Goal: Information Seeking & Learning: Learn about a topic

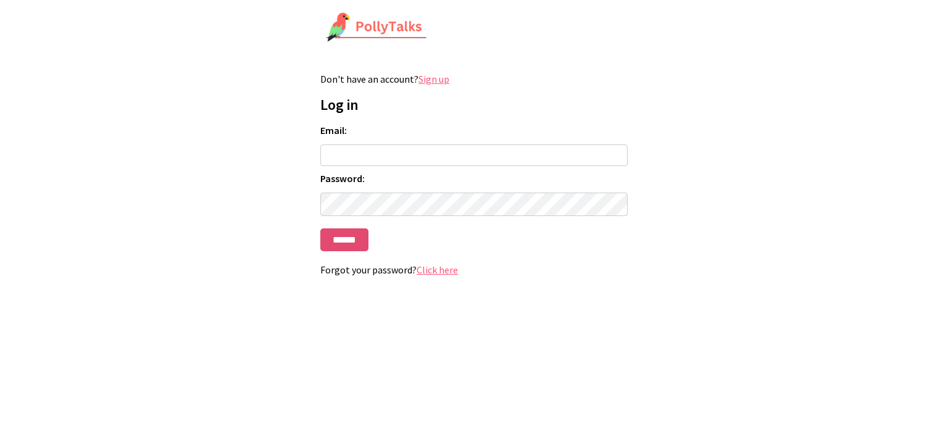
type input "**********"
click at [354, 240] on input "******" at bounding box center [344, 239] width 48 height 23
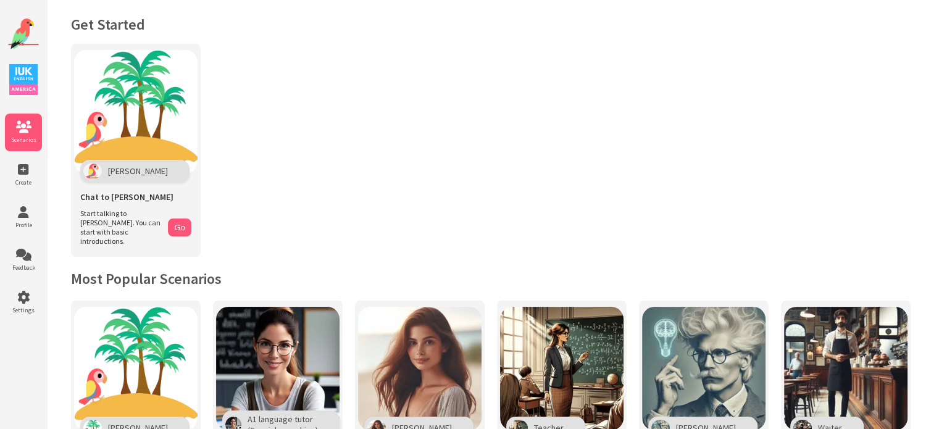
scroll to position [185, 0]
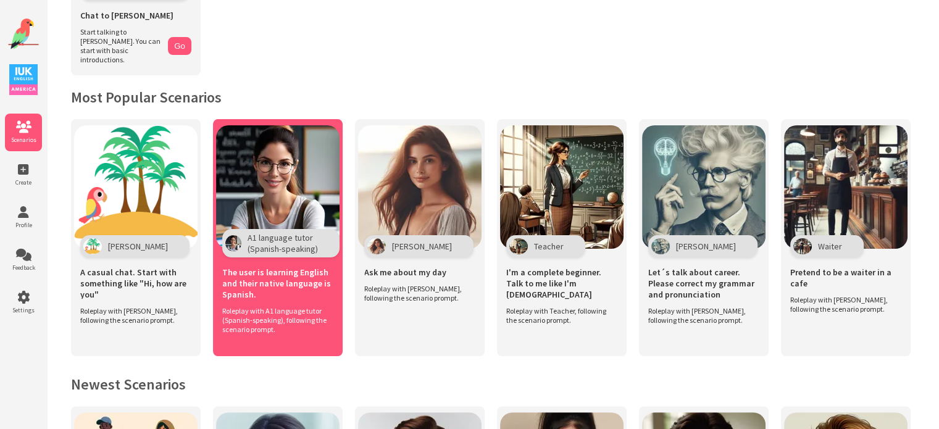
click at [302, 153] on img at bounding box center [277, 186] width 123 height 123
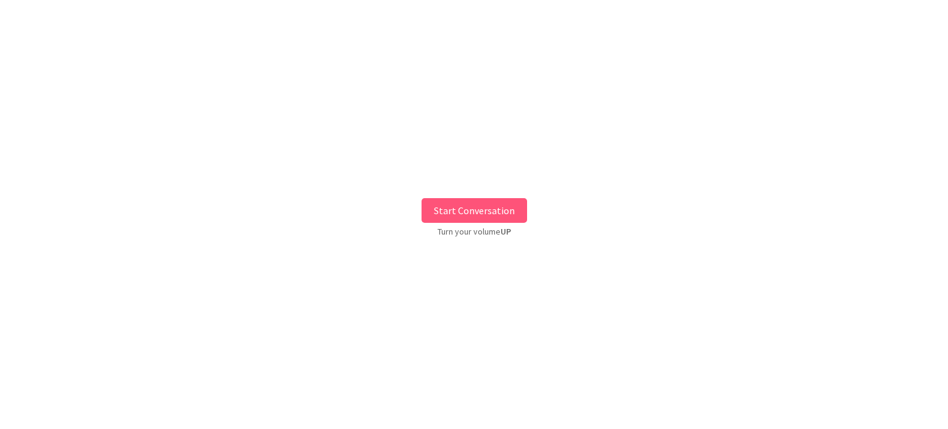
click at [489, 211] on button "Start Conversation" at bounding box center [475, 210] width 106 height 25
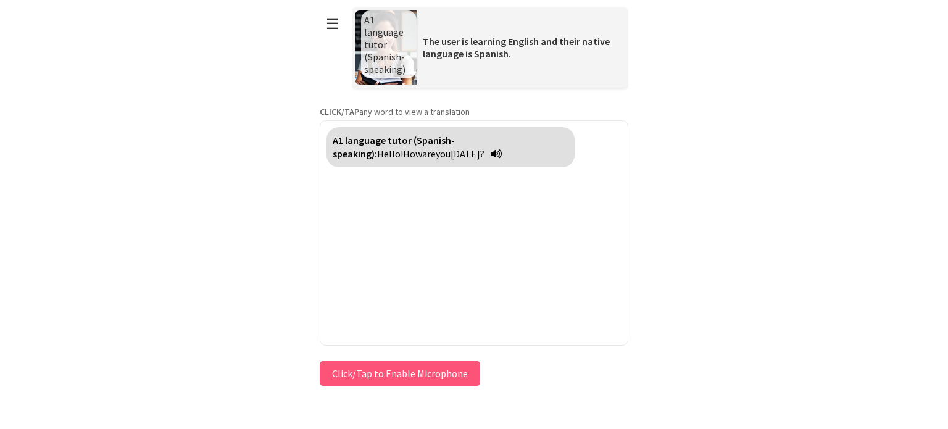
click at [408, 370] on button "Click/Tap to Enable Microphone" at bounding box center [400, 373] width 161 height 25
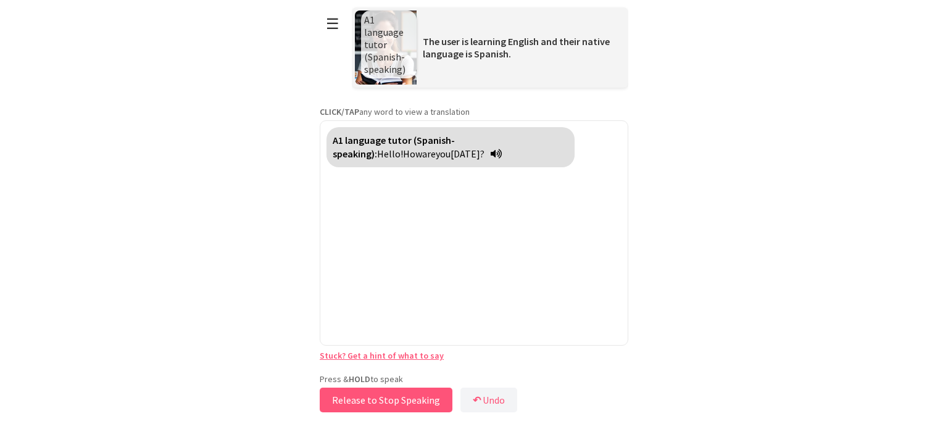
click at [433, 398] on button "Release to Stop Speaking" at bounding box center [386, 400] width 133 height 25
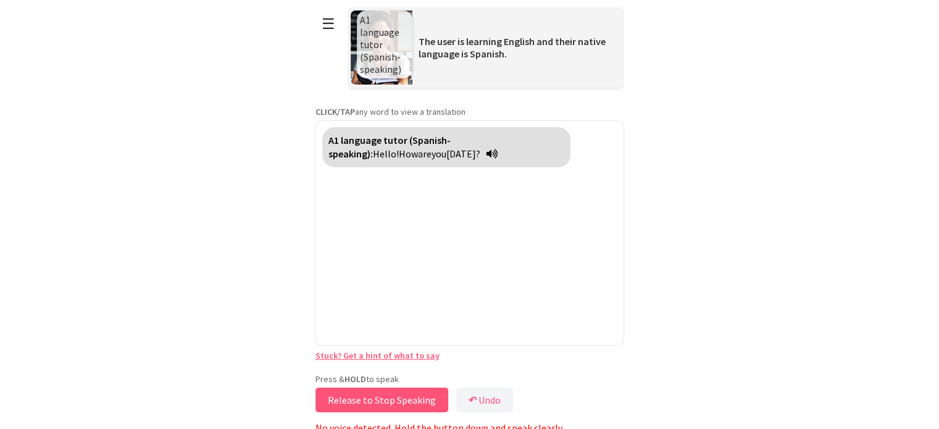
click at [433, 398] on button "Release to Stop Speaking" at bounding box center [382, 400] width 133 height 25
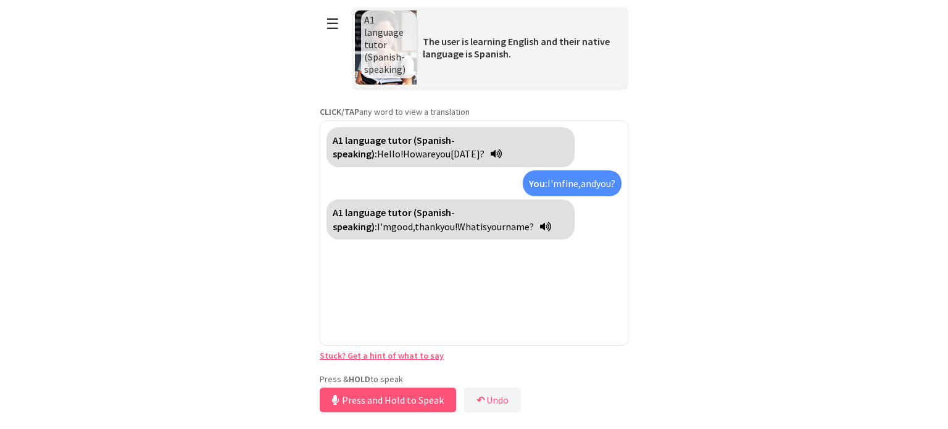
click at [540, 224] on icon at bounding box center [545, 227] width 11 height 10
click at [455, 211] on strong "A1 language tutor (Spanish-speaking):" at bounding box center [394, 219] width 122 height 26
click at [536, 225] on icon at bounding box center [541, 227] width 11 height 10
click at [700, 244] on html "**********" at bounding box center [474, 214] width 948 height 429
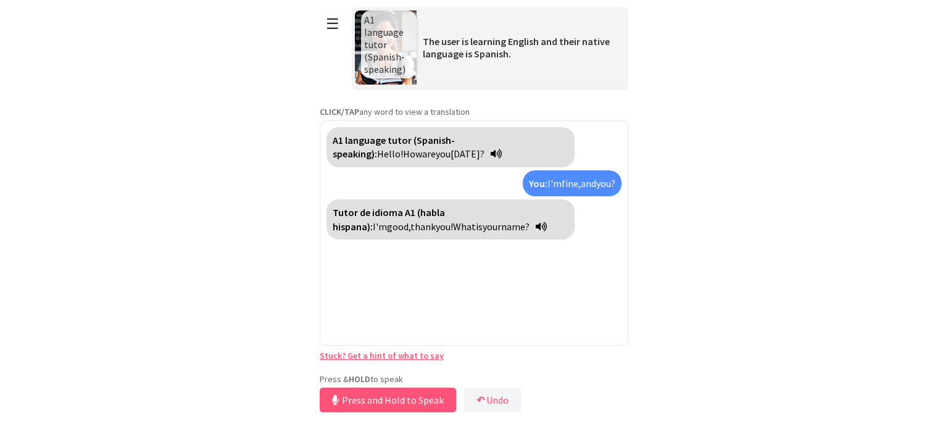
click at [536, 222] on icon at bounding box center [541, 227] width 11 height 10
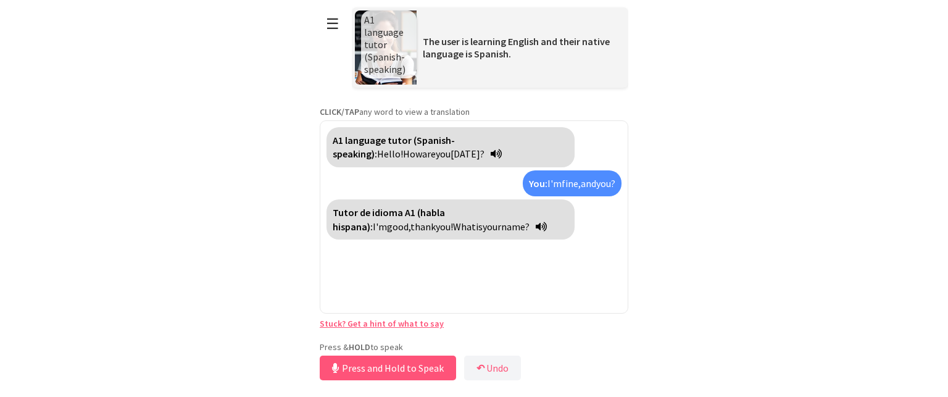
click at [453, 223] on div "Tutor de idioma A1 (habla hispana): I'm good, thank you! What is your name?" at bounding box center [451, 219] width 248 height 40
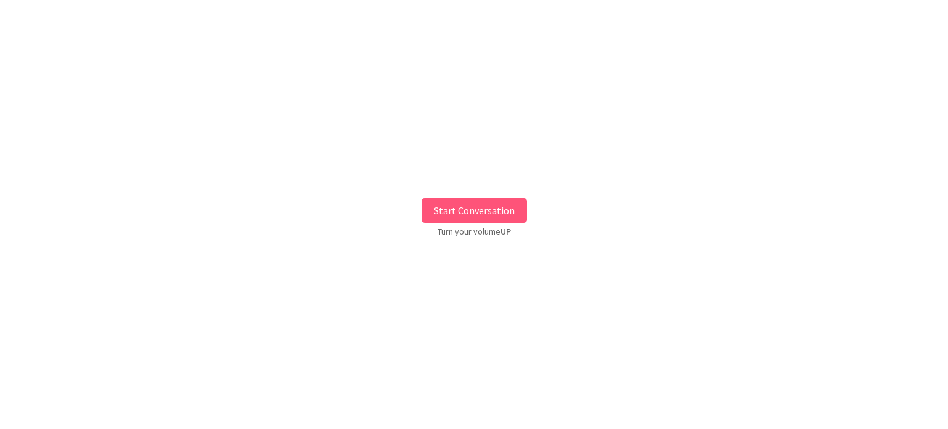
click at [474, 209] on button "Start Conversation" at bounding box center [475, 210] width 106 height 25
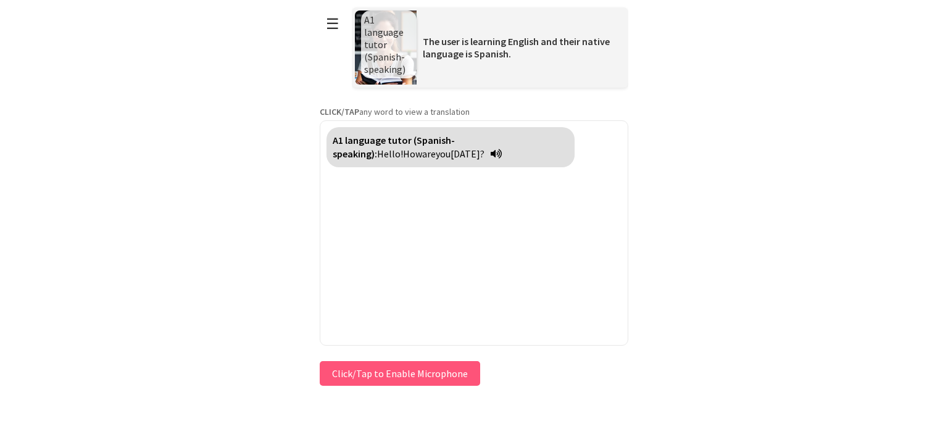
click at [491, 153] on icon at bounding box center [496, 154] width 11 height 10
click at [426, 377] on button "Click/Tap to Enable Microphone" at bounding box center [400, 373] width 161 height 25
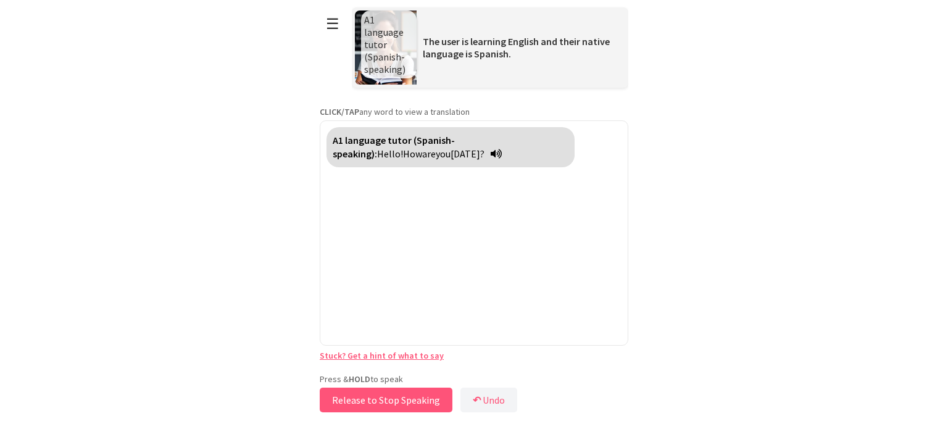
click at [395, 397] on button "Release to Stop Speaking" at bounding box center [386, 400] width 133 height 25
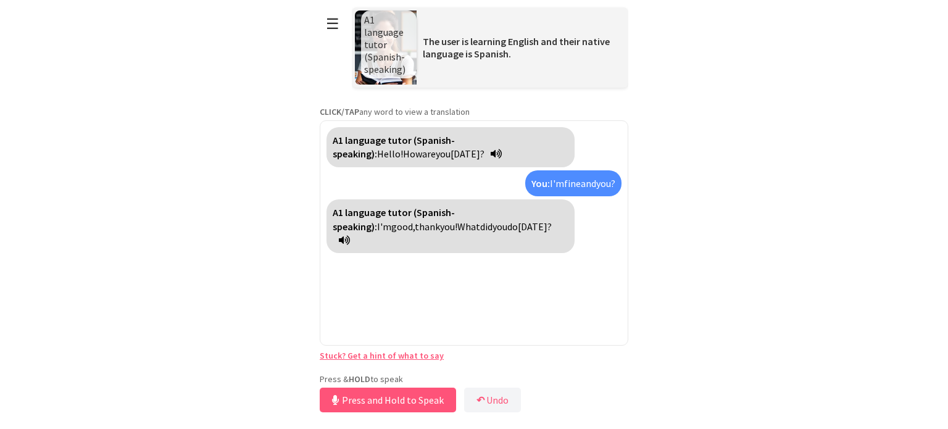
click at [455, 218] on strong "A1 language tutor (Spanish-speaking):" at bounding box center [394, 219] width 122 height 26
click at [350, 235] on icon at bounding box center [344, 240] width 11 height 10
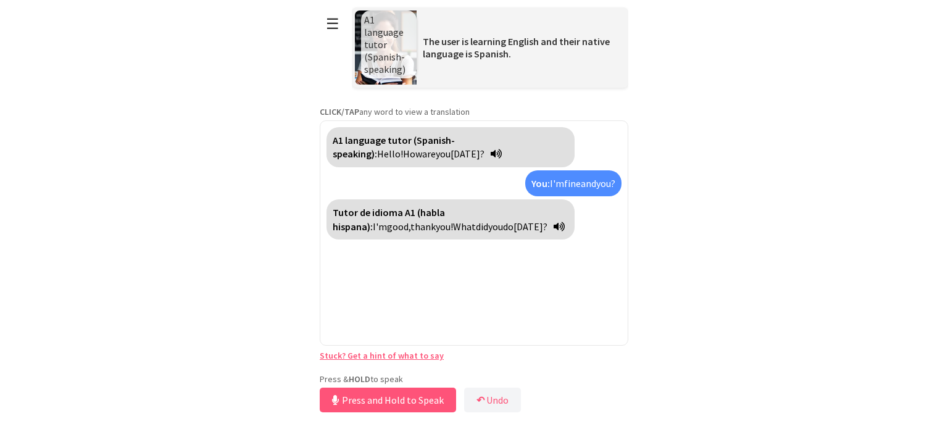
click at [554, 222] on icon at bounding box center [559, 227] width 11 height 10
click at [445, 212] on strong "Tutor de idioma A1 (habla hispana):" at bounding box center [389, 219] width 112 height 26
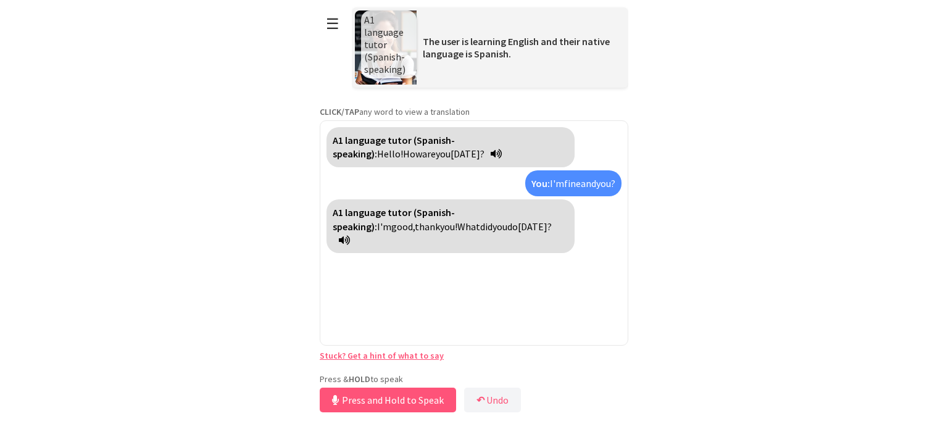
click at [391, 220] on span "I'm" at bounding box center [384, 226] width 14 height 12
click at [369, 398] on button "Release to Stop Speaking" at bounding box center [386, 400] width 133 height 25
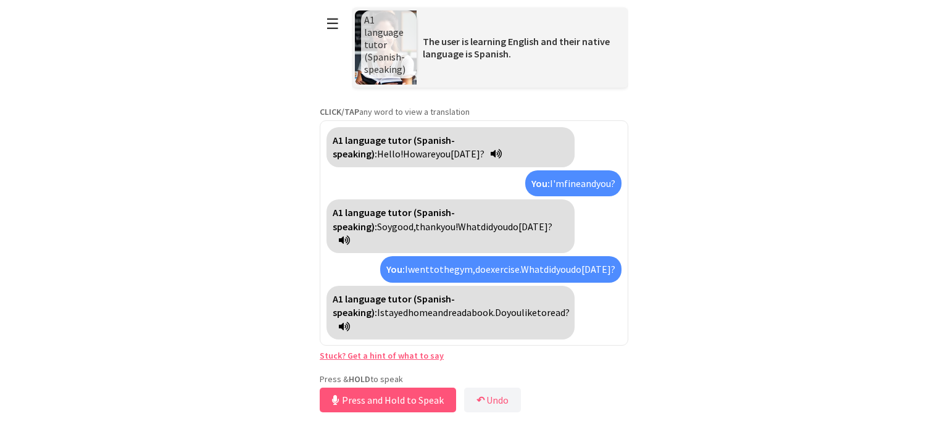
click at [350, 322] on icon at bounding box center [344, 327] width 11 height 10
click at [420, 157] on div "A1 language tutor (Spanish-speaking): Hello! How are you today?" at bounding box center [451, 147] width 248 height 40
click at [491, 153] on icon at bounding box center [496, 154] width 11 height 10
click at [381, 117] on div "**********" at bounding box center [474, 208] width 309 height 416
click at [438, 400] on button "Release to Stop Speaking" at bounding box center [386, 400] width 133 height 25
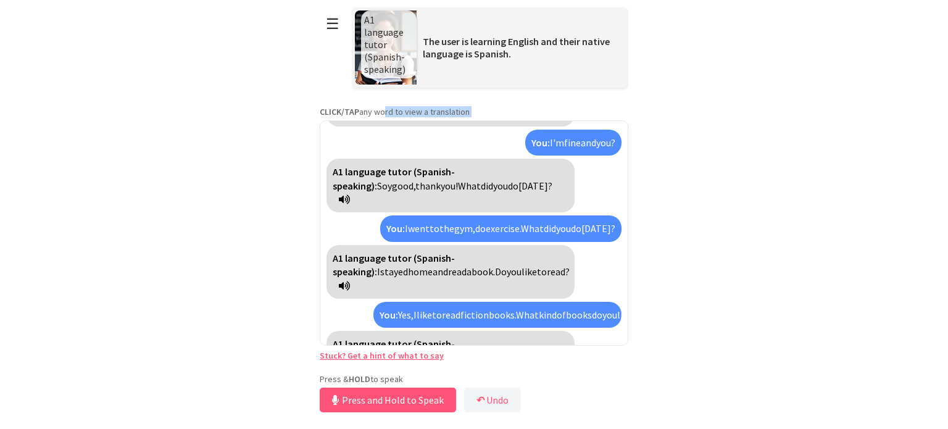
scroll to position [83, 0]
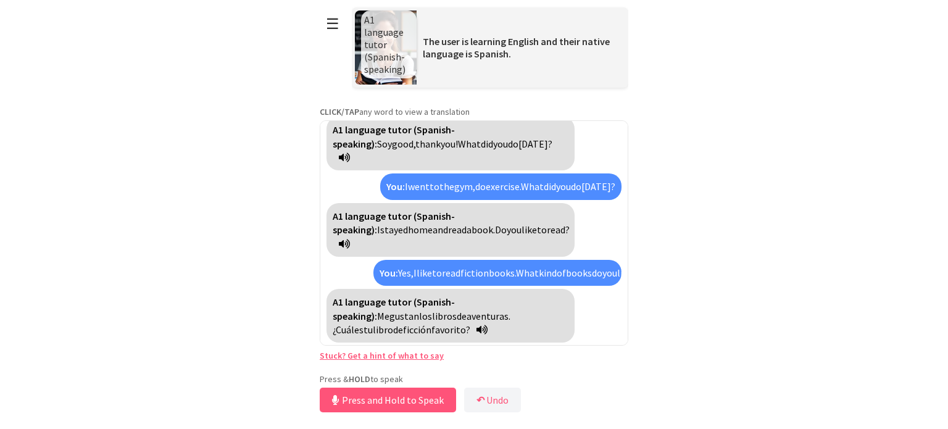
click at [471, 324] on span "favorito?" at bounding box center [451, 330] width 39 height 12
click at [419, 310] on span "gustan" at bounding box center [405, 316] width 30 height 12
click at [331, 28] on button "☰" at bounding box center [333, 23] width 26 height 31
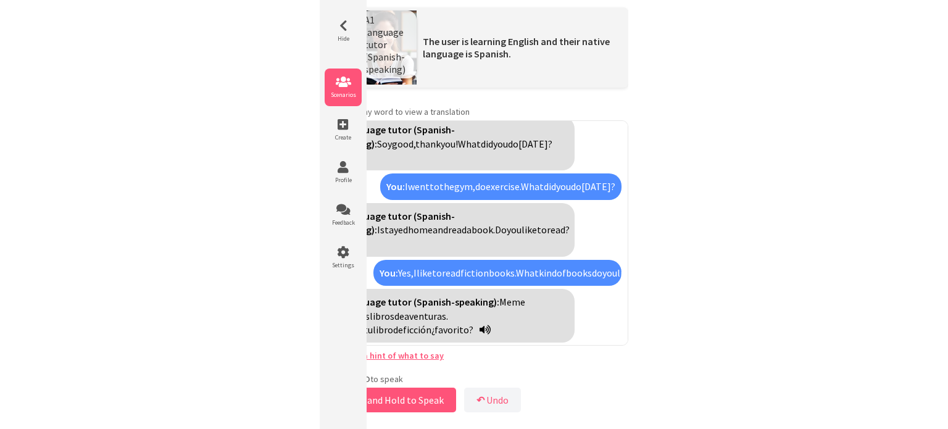
click at [341, 82] on icon at bounding box center [343, 82] width 37 height 12
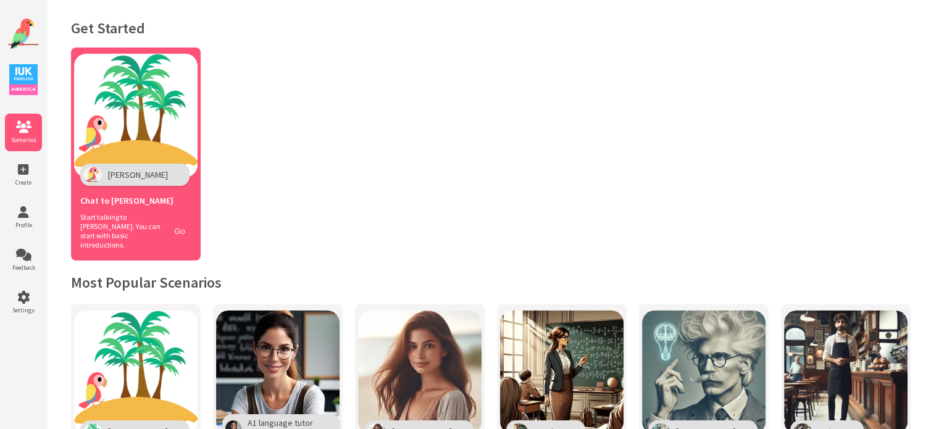
click at [175, 227] on button "Go" at bounding box center [179, 231] width 23 height 18
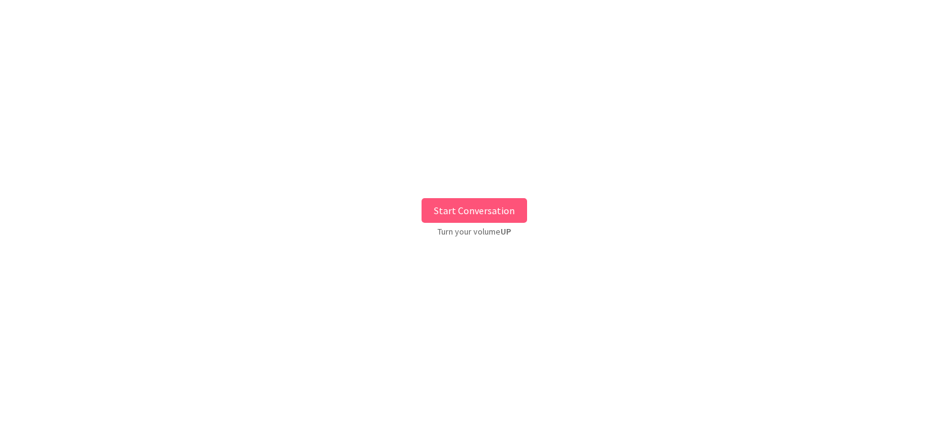
click at [464, 215] on button "Start Conversation" at bounding box center [475, 210] width 106 height 25
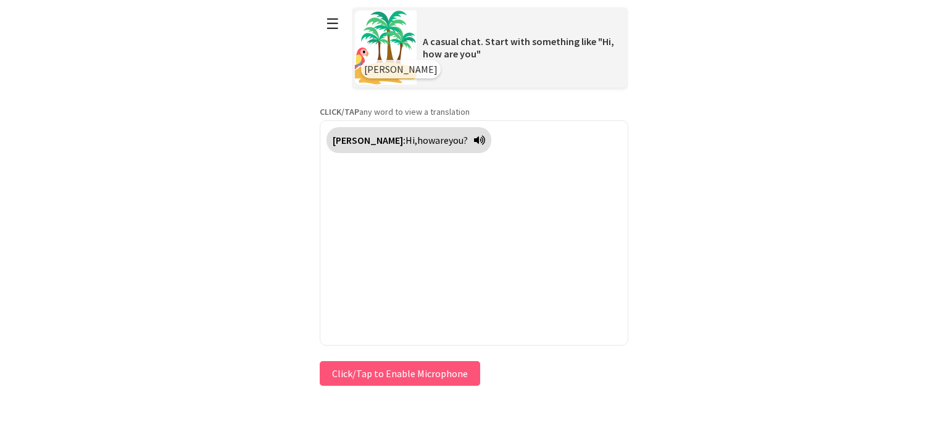
click at [474, 139] on icon at bounding box center [479, 140] width 11 height 10
click at [435, 140] on span "are" at bounding box center [442, 140] width 14 height 12
click at [451, 140] on span "you?" at bounding box center [460, 140] width 19 height 12
click at [435, 140] on span "son" at bounding box center [442, 140] width 15 height 12
click at [472, 142] on icon at bounding box center [477, 140] width 11 height 10
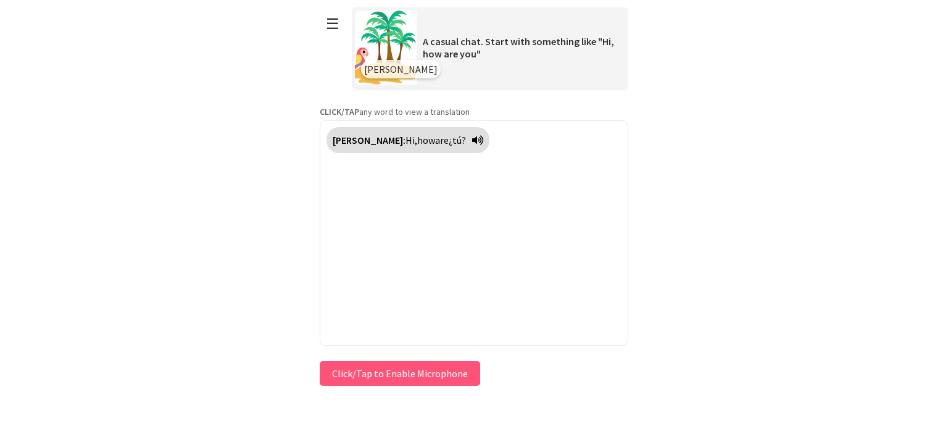
click at [440, 133] on div "Polly: Hi, how are ¿tú?" at bounding box center [408, 140] width 163 height 26
click at [472, 138] on icon at bounding box center [477, 140] width 11 height 10
click at [449, 140] on span "¿tú?" at bounding box center [457, 140] width 17 height 12
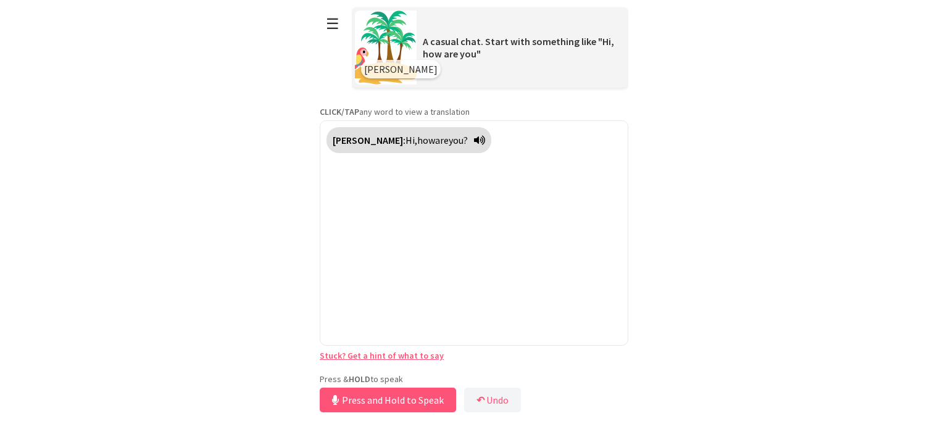
click at [390, 370] on div "**********" at bounding box center [474, 208] width 309 height 416
click at [388, 390] on button "Release to Stop Speaking" at bounding box center [386, 400] width 133 height 25
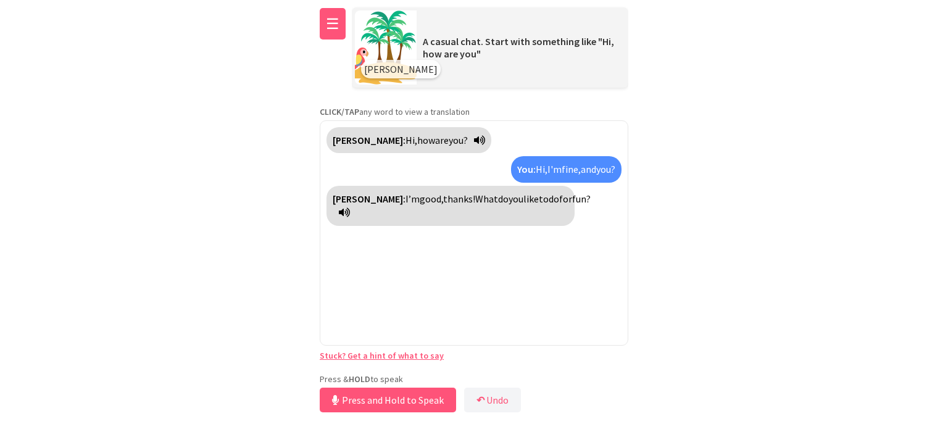
click at [334, 24] on button "☰" at bounding box center [333, 23] width 26 height 31
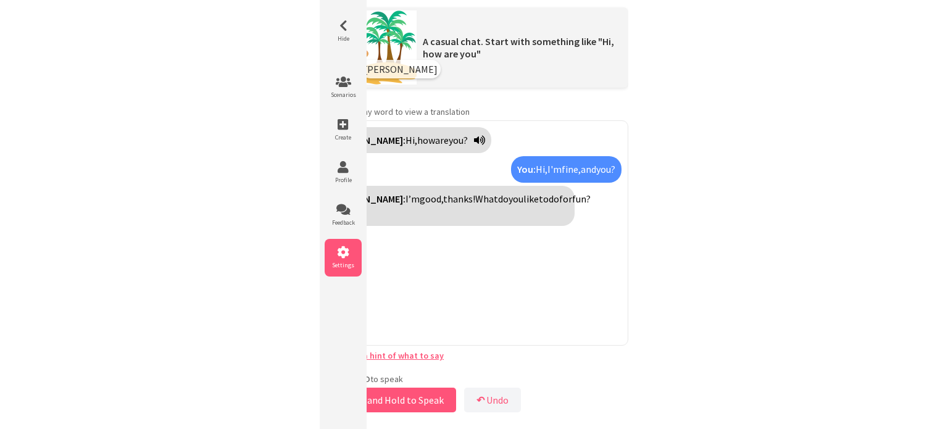
click at [351, 266] on li "Settings" at bounding box center [343, 258] width 37 height 38
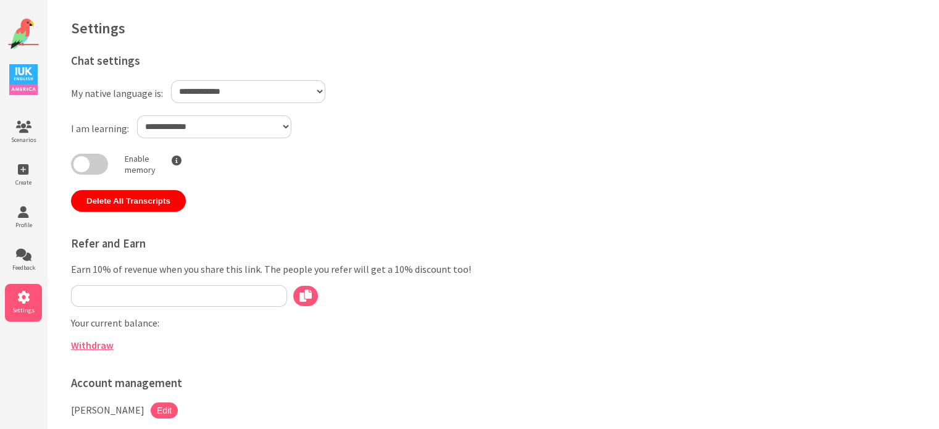
type input "**********"
select select "**"
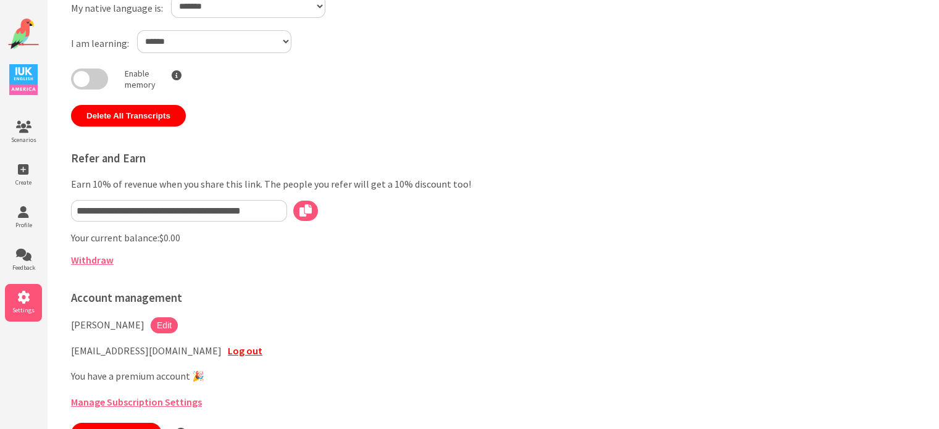
scroll to position [5, 0]
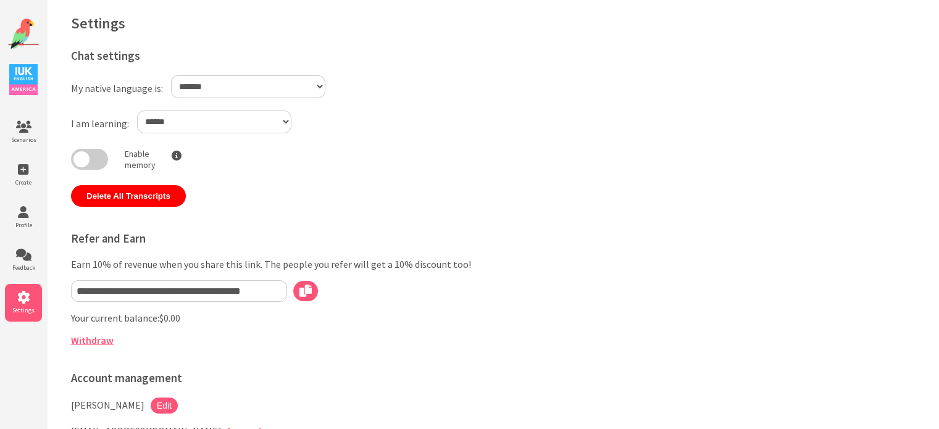
click at [22, 33] on img at bounding box center [23, 34] width 31 height 31
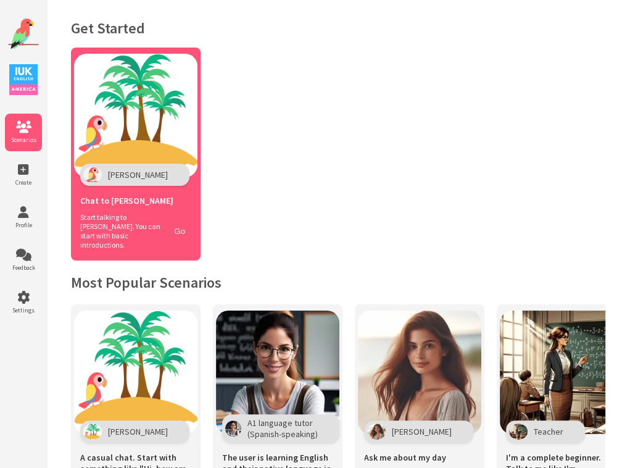
click at [183, 228] on button "Go" at bounding box center [179, 231] width 23 height 18
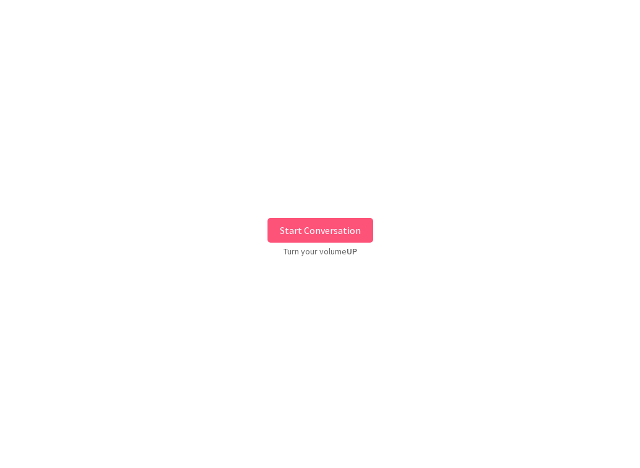
click at [321, 234] on button "Start Conversation" at bounding box center [320, 230] width 106 height 25
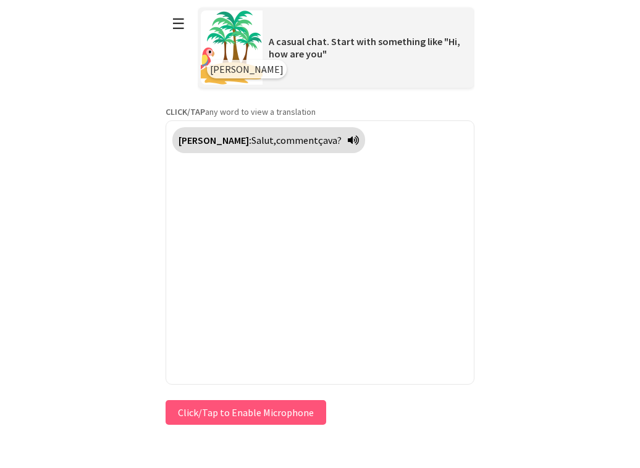
click at [173, 24] on button "☰" at bounding box center [178, 23] width 26 height 31
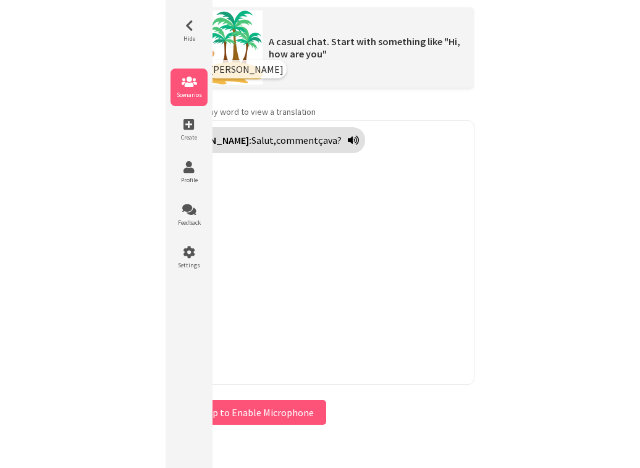
click at [189, 96] on span "Scenarios" at bounding box center [188, 95] width 37 height 8
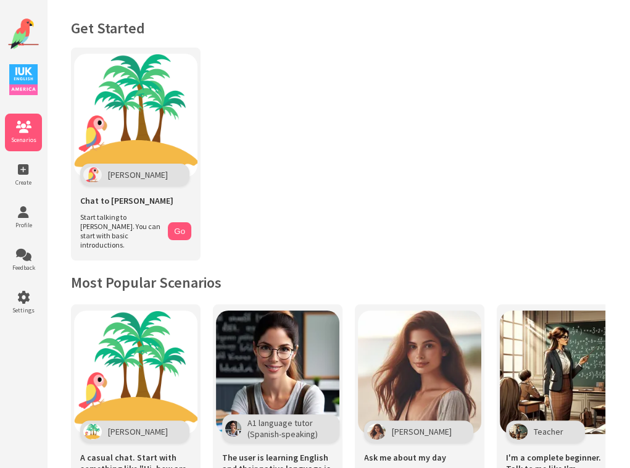
click at [46, 298] on div "Scenarios Create Profile Feedback Settings" at bounding box center [23, 240] width 47 height 480
click at [27, 297] on icon at bounding box center [23, 297] width 37 height 12
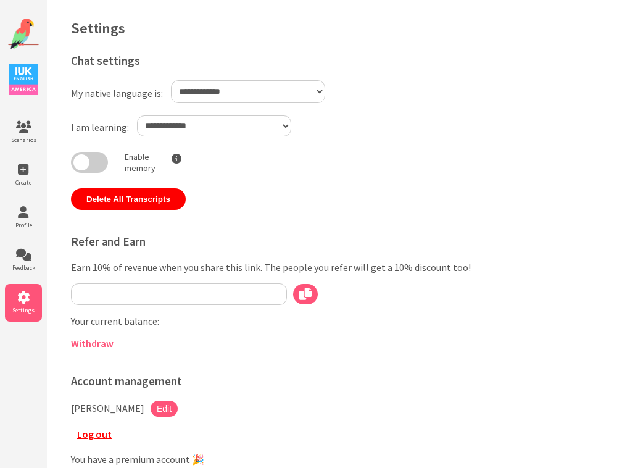
select select "**"
type input "**********"
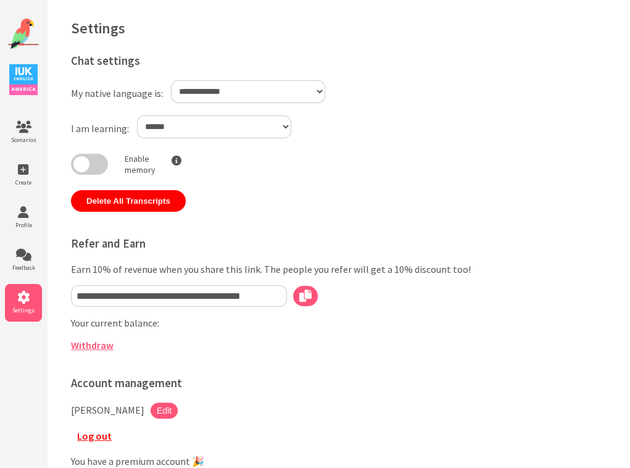
select select "**"
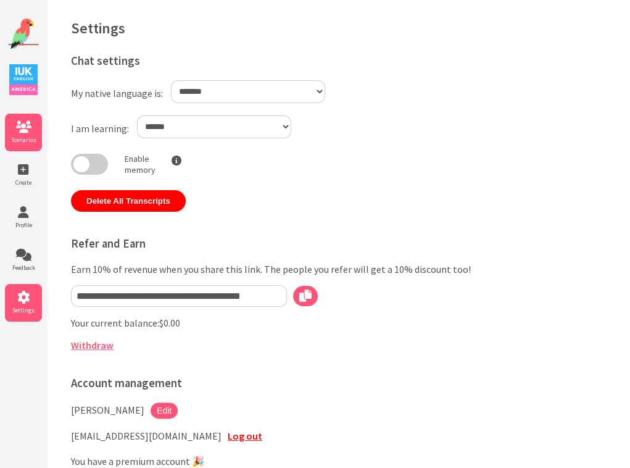
click at [23, 125] on icon at bounding box center [23, 127] width 37 height 12
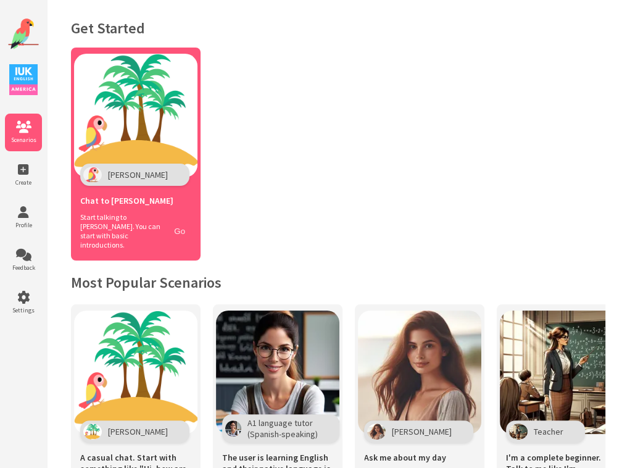
click at [175, 229] on button "Go" at bounding box center [179, 231] width 23 height 18
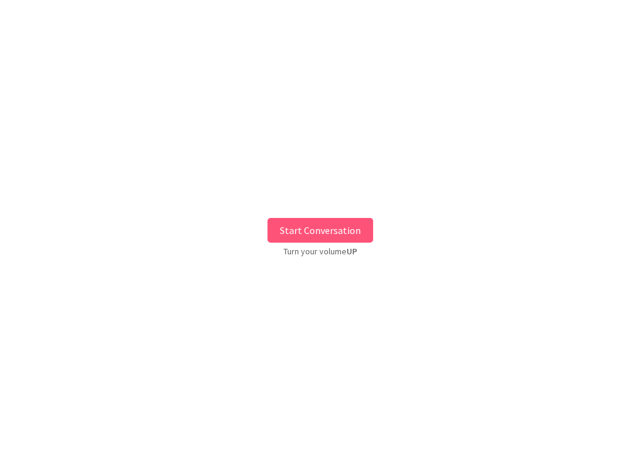
click at [306, 230] on button "Start Conversation" at bounding box center [320, 230] width 106 height 25
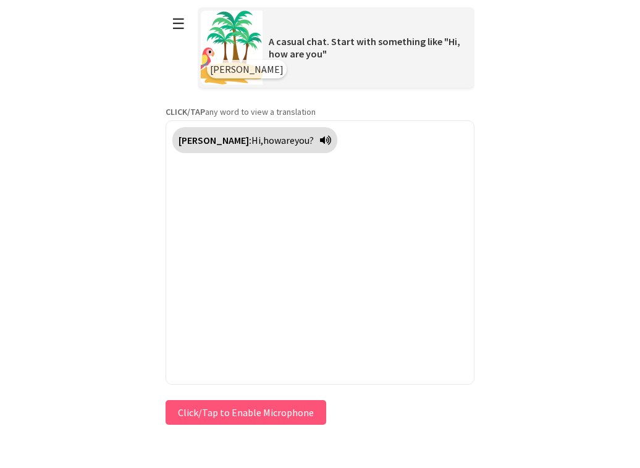
click at [249, 408] on button "Click/Tap to Enable Microphone" at bounding box center [245, 412] width 161 height 25
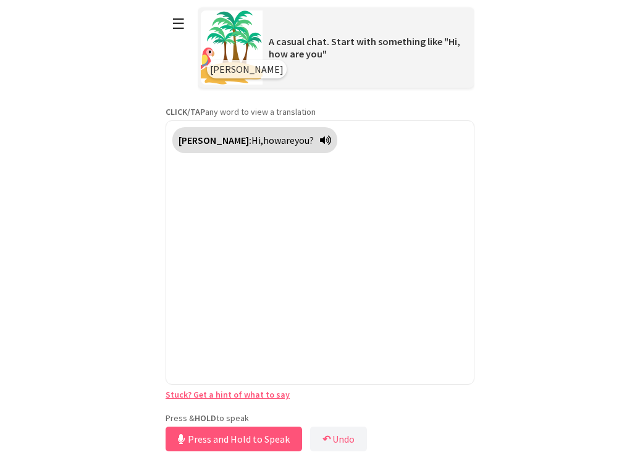
click at [320, 143] on icon at bounding box center [325, 140] width 11 height 10
click at [320, 140] on icon at bounding box center [325, 140] width 11 height 10
click at [501, 70] on html "**********" at bounding box center [320, 234] width 640 height 468
click at [548, 58] on html "**********" at bounding box center [320, 234] width 640 height 468
drag, startPoint x: 535, startPoint y: 0, endPoint x: 572, endPoint y: 52, distance: 63.4
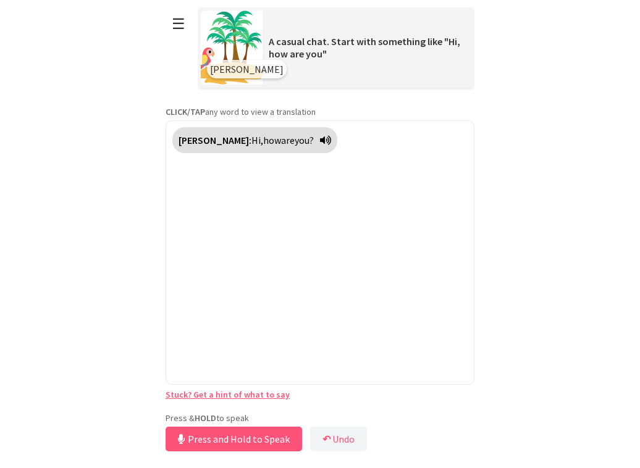
click at [572, 52] on html "**********" at bounding box center [320, 234] width 640 height 468
click at [237, 432] on button "Release to Stop Speaking" at bounding box center [231, 439] width 133 height 25
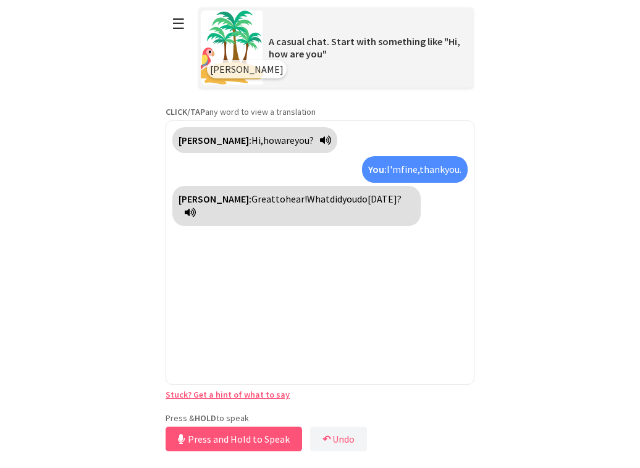
click at [196, 207] on icon at bounding box center [190, 212] width 11 height 10
click at [245, 430] on button "Release to Stop Speaking" at bounding box center [231, 439] width 133 height 25
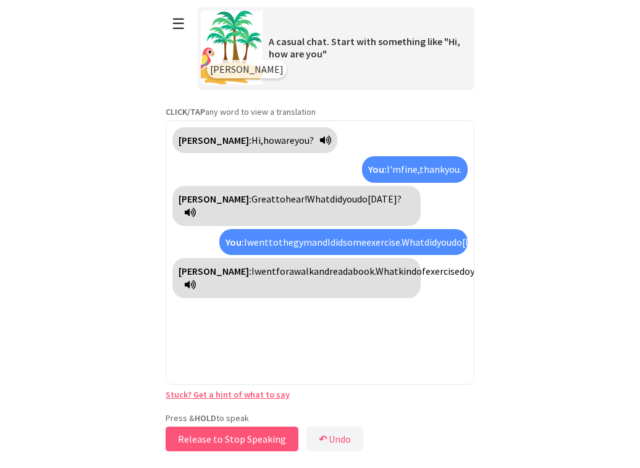
click at [251, 432] on button "Release to Stop Speaking" at bounding box center [231, 439] width 133 height 25
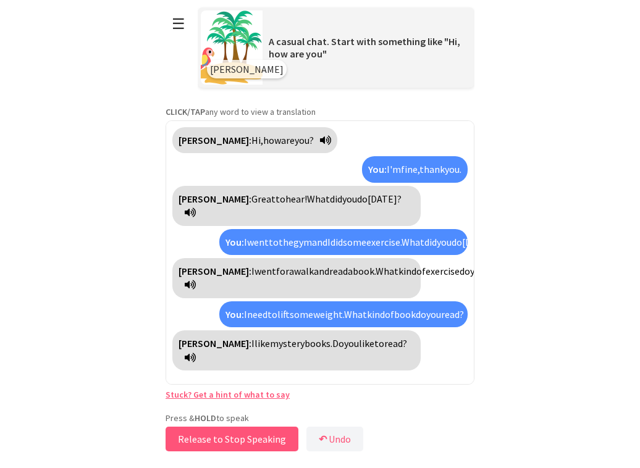
click at [245, 441] on button "Release to Stop Speaking" at bounding box center [231, 439] width 133 height 25
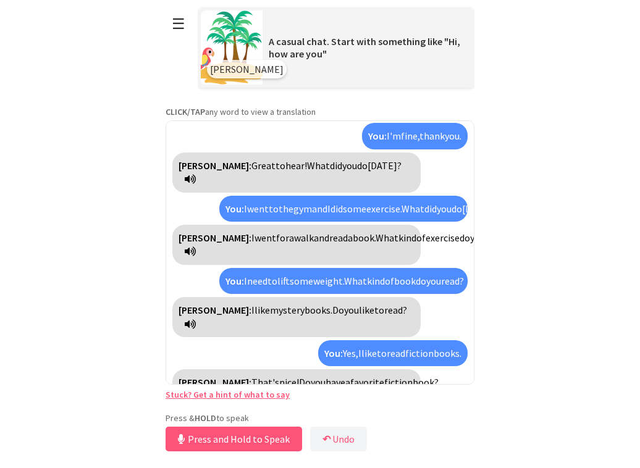
scroll to position [62, 0]
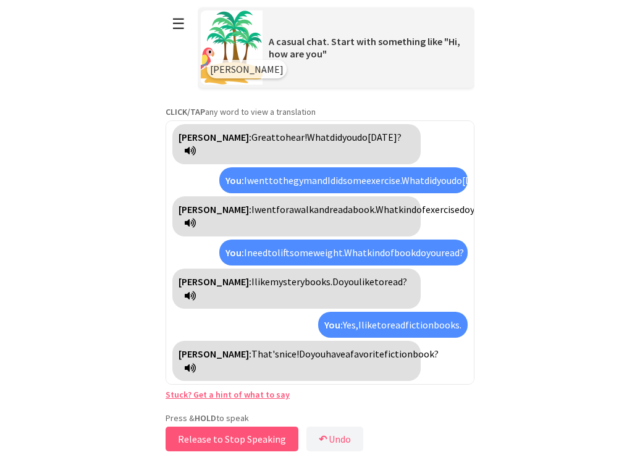
click at [245, 436] on button "Release to Stop Speaking" at bounding box center [231, 439] width 133 height 25
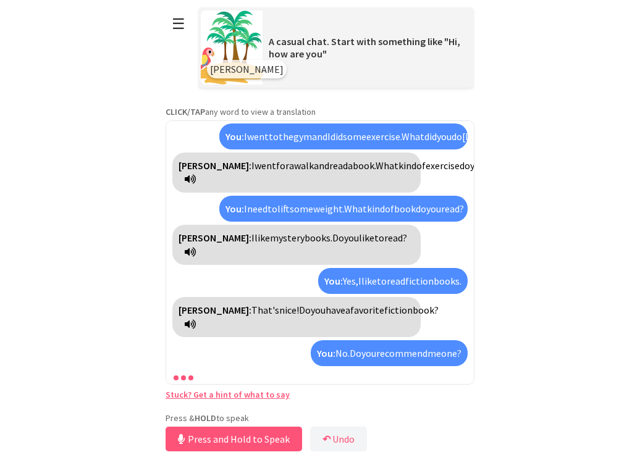
scroll to position [133, 0]
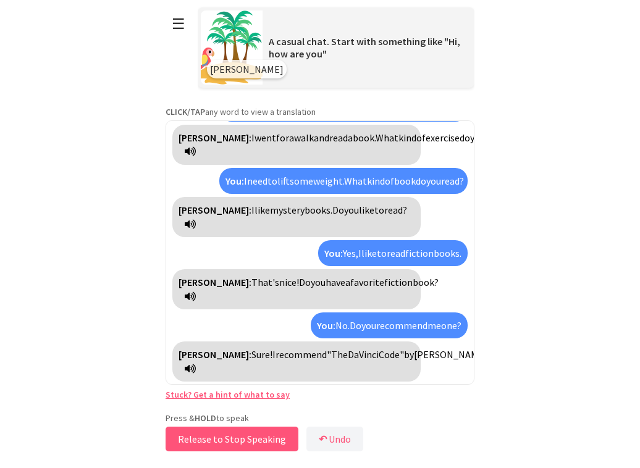
click at [245, 441] on button "Release to Stop Speaking" at bounding box center [231, 439] width 133 height 25
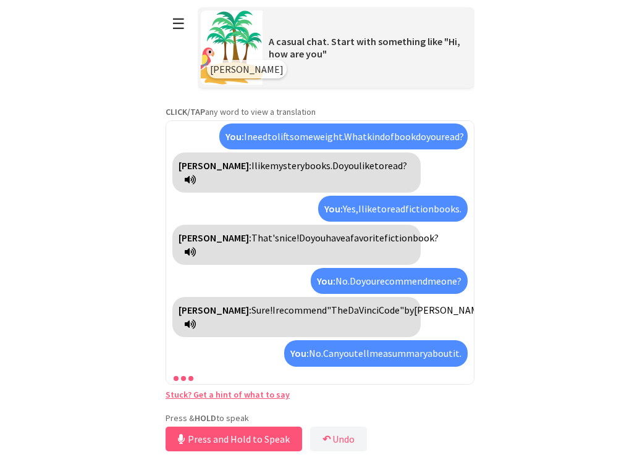
scroll to position [331, 0]
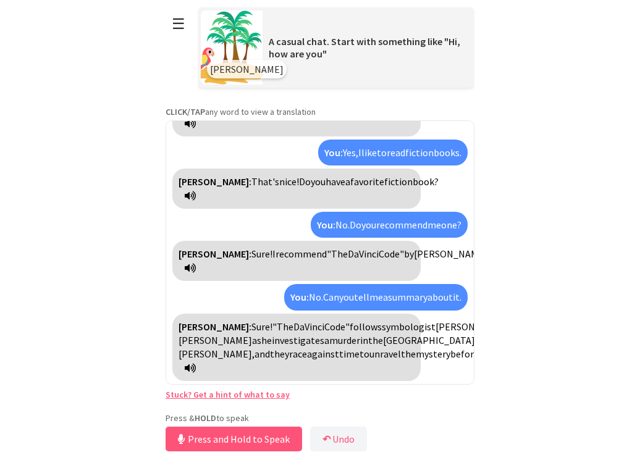
click at [196, 363] on icon at bounding box center [190, 368] width 11 height 10
click at [255, 444] on button "Release to Stop Speaking" at bounding box center [231, 439] width 133 height 25
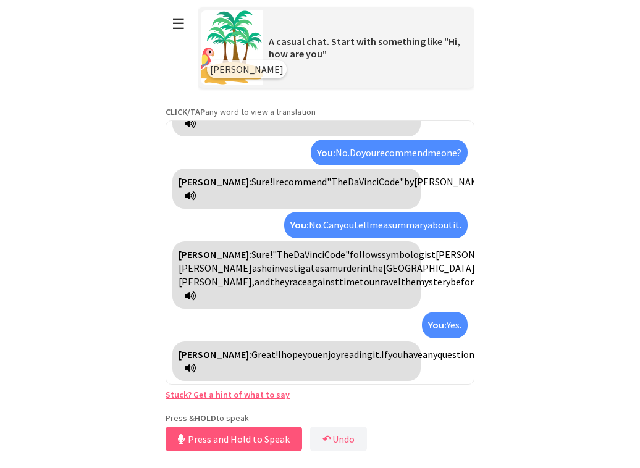
scroll to position [430, 0]
click at [185, 24] on button "☰" at bounding box center [178, 23] width 26 height 31
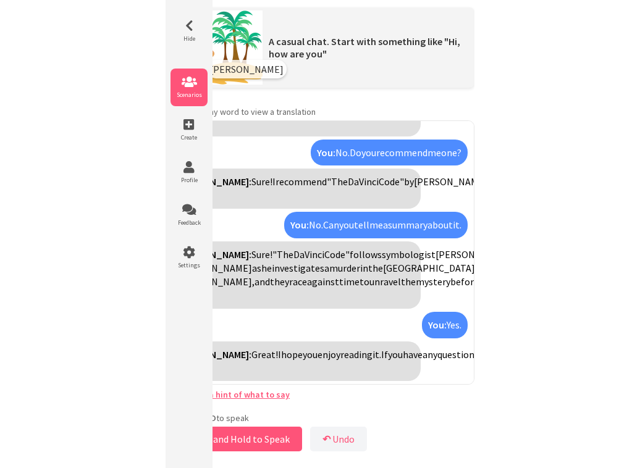
click at [200, 93] on span "Scenarios" at bounding box center [188, 95] width 37 height 8
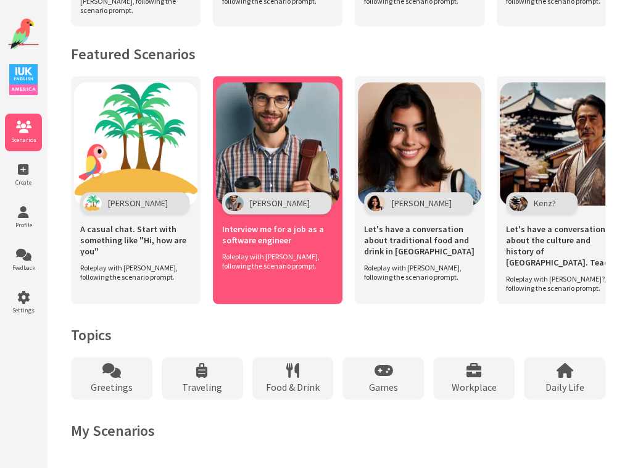
scroll to position [813, 0]
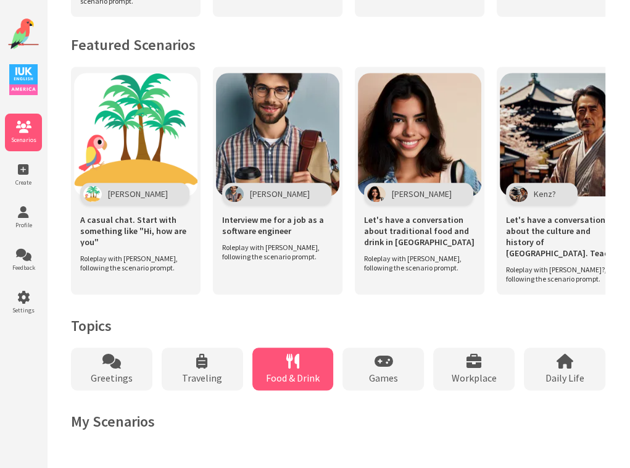
click at [299, 357] on icon at bounding box center [293, 361] width 13 height 15
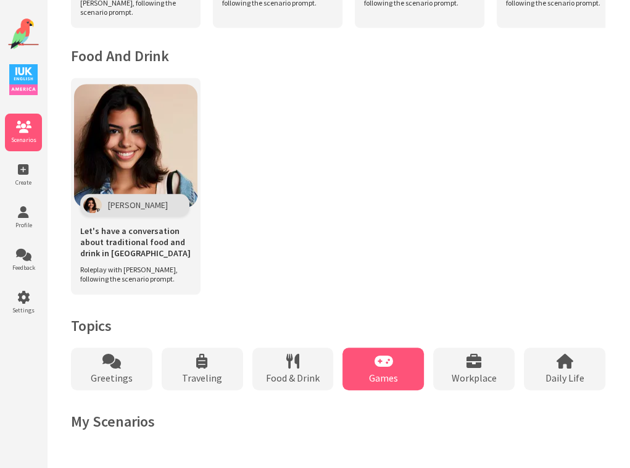
click at [370, 367] on div "Games" at bounding box center [384, 369] width 82 height 43
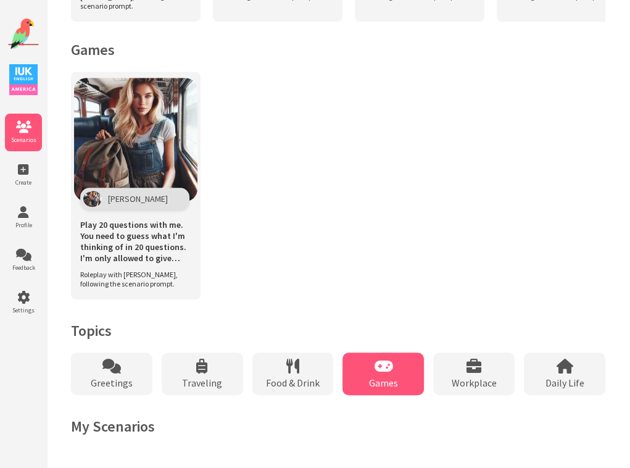
scroll to position [561, 0]
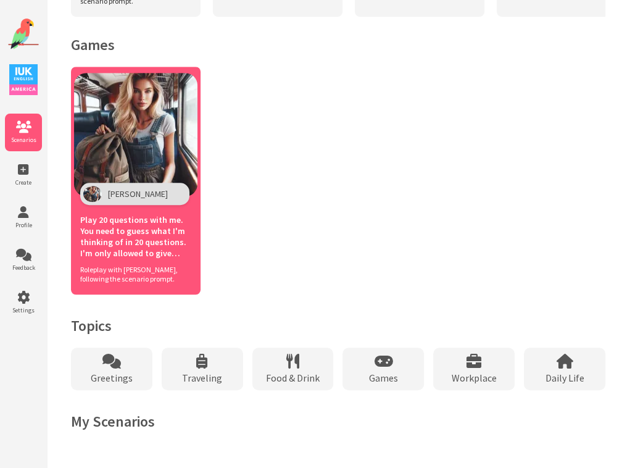
click at [153, 258] on span "Play 20 questions with me. You need to guess what I'm thinking of in 20 questio…" at bounding box center [135, 236] width 111 height 44
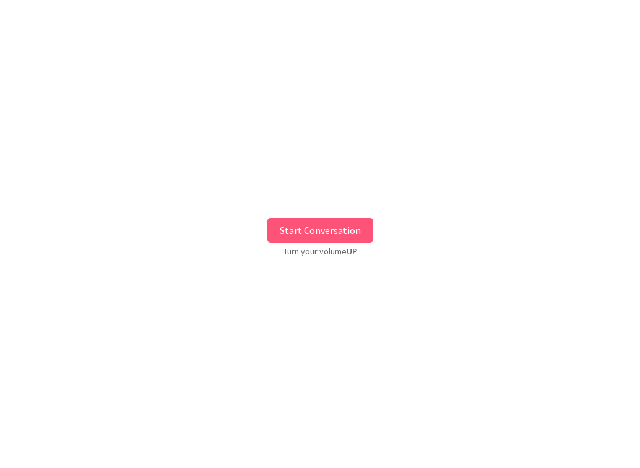
click at [325, 229] on button "Start Conversation" at bounding box center [320, 230] width 106 height 25
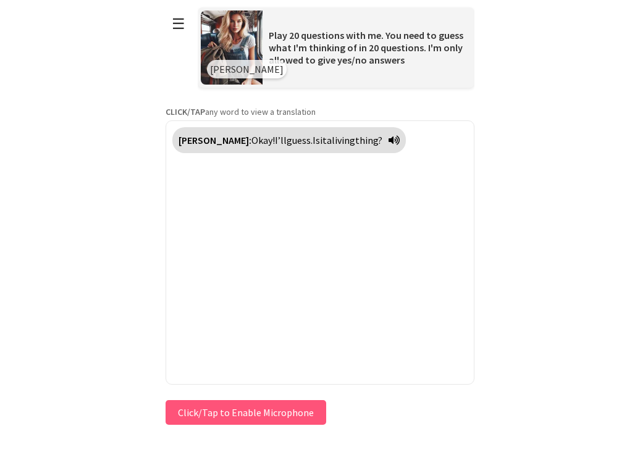
click at [296, 414] on button "Click/Tap to Enable Microphone" at bounding box center [245, 412] width 161 height 25
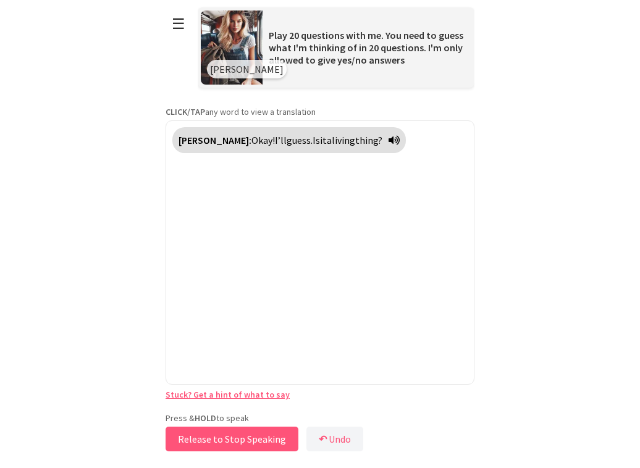
click at [269, 434] on button "Release to Stop Speaking" at bounding box center [231, 439] width 133 height 25
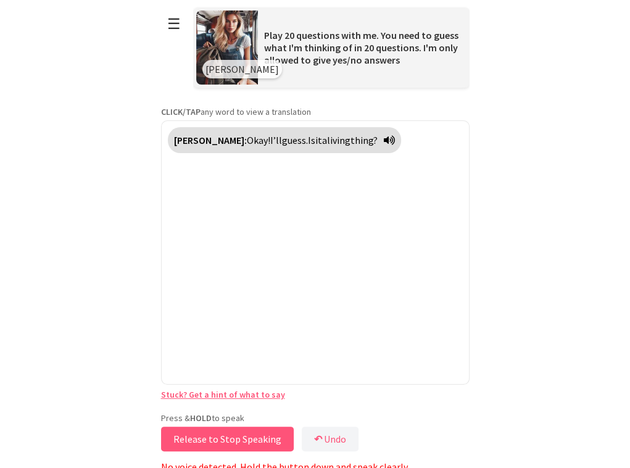
click at [269, 434] on button "Release to Stop Speaking" at bounding box center [227, 439] width 133 height 25
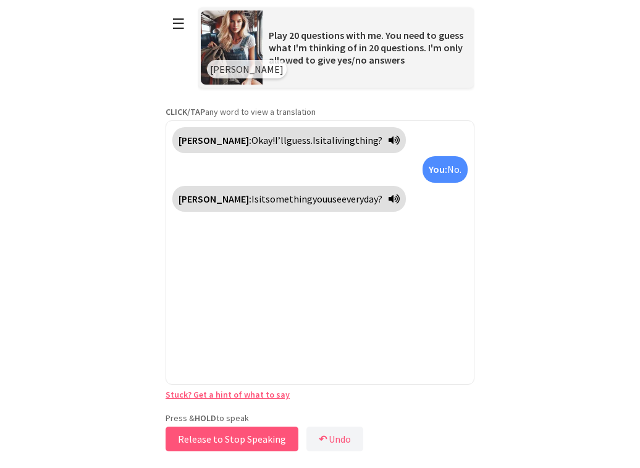
click at [269, 434] on button "Release to Stop Speaking" at bounding box center [231, 439] width 133 height 25
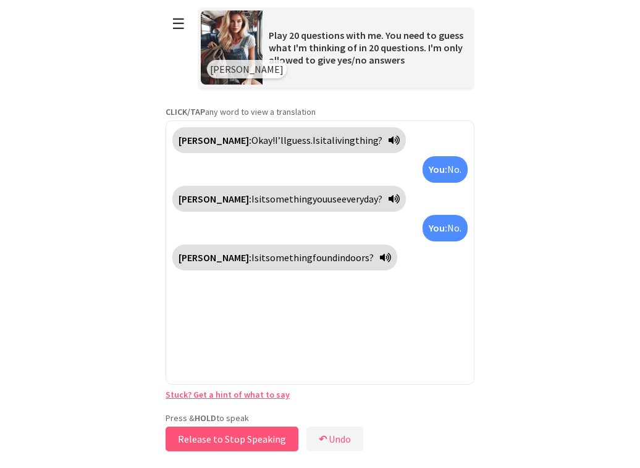
click at [269, 434] on button "Release to Stop Speaking" at bounding box center [231, 439] width 133 height 25
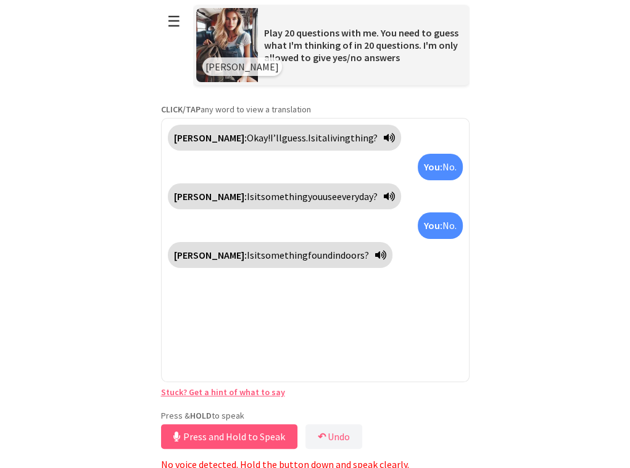
scroll to position [5, 0]
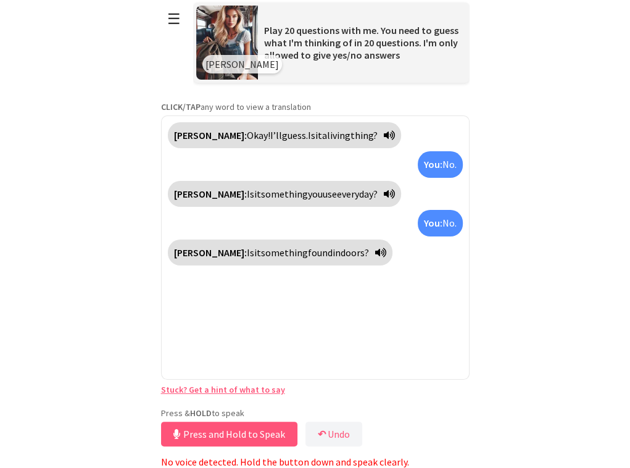
click at [375, 250] on icon at bounding box center [380, 253] width 11 height 10
click at [375, 251] on icon at bounding box center [380, 253] width 11 height 10
